Goal: Unclear

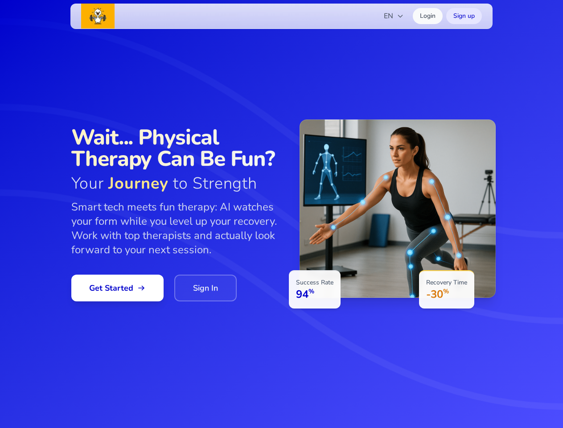
click at [285, 214] on div "Success Rate 94 % Recovery Time -30 %" at bounding box center [390, 214] width 211 height 189
click at [394, 16] on span "EN" at bounding box center [394, 16] width 20 height 11
